Goal: Task Accomplishment & Management: Complete application form

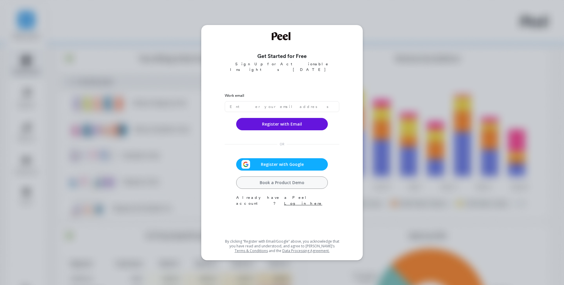
click at [307, 161] on span "Register with Google" at bounding box center [282, 164] width 64 height 6
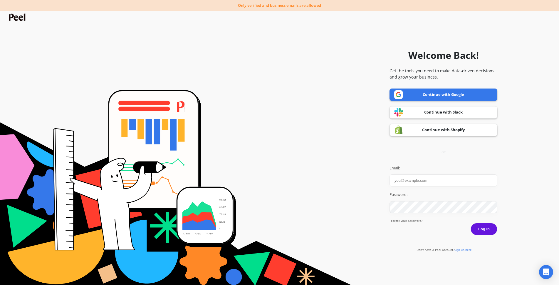
click at [478, 98] on link "Continue with Google" at bounding box center [444, 94] width 108 height 12
click at [442, 93] on link "Continue with Google" at bounding box center [444, 94] width 108 height 12
click at [414, 182] on input "Email:" at bounding box center [444, 180] width 108 height 12
click at [411, 180] on input "Email:" at bounding box center [444, 180] width 108 height 12
click at [536, 225] on form "Welcome Back! Get the tools you need to make data-driven decisions and grow you…" at bounding box center [279, 147] width 553 height 279
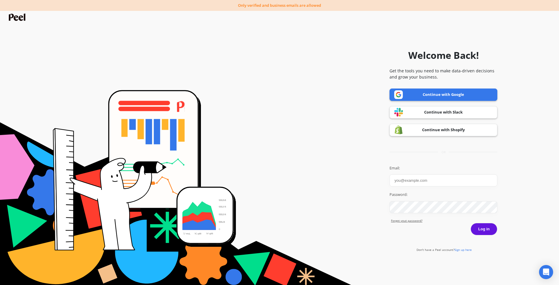
click at [17, 13] on form "Welcome Back! Get the tools you need to make data-driven decisions and grow you…" at bounding box center [279, 147] width 553 height 279
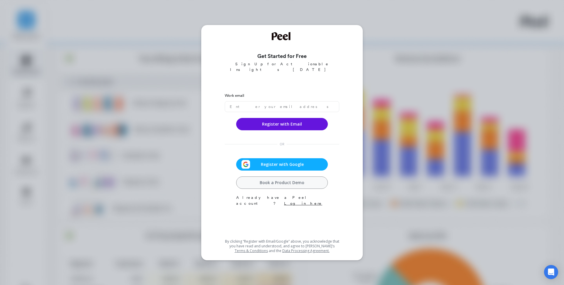
click at [305, 163] on div "Register with Google" at bounding box center [282, 164] width 88 height 9
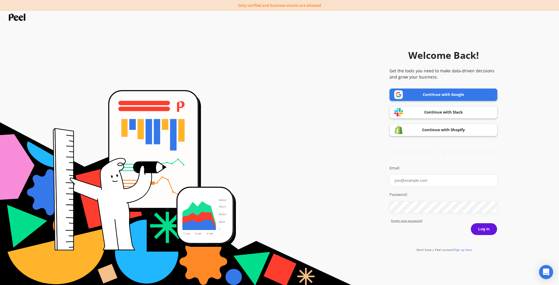
click at [435, 91] on link "Continue with Google" at bounding box center [444, 94] width 108 height 12
